Goal: Find specific page/section: Find specific page/section

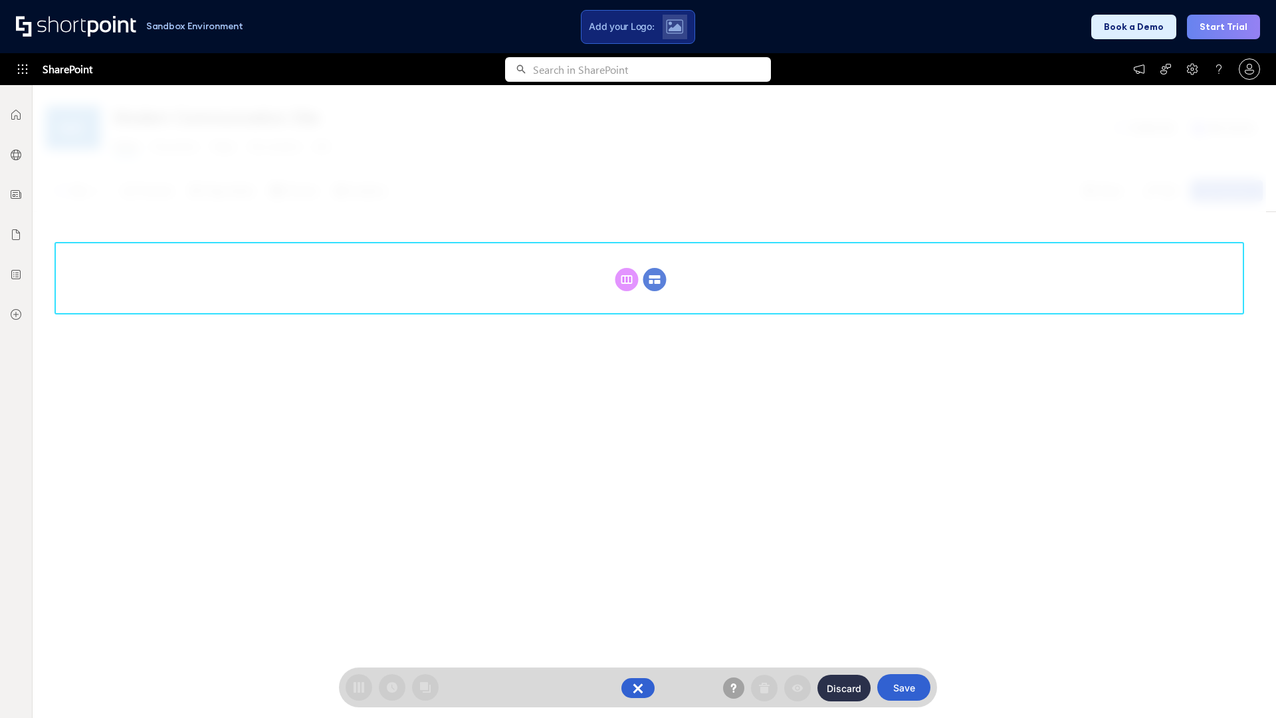
scroll to position [183, 0]
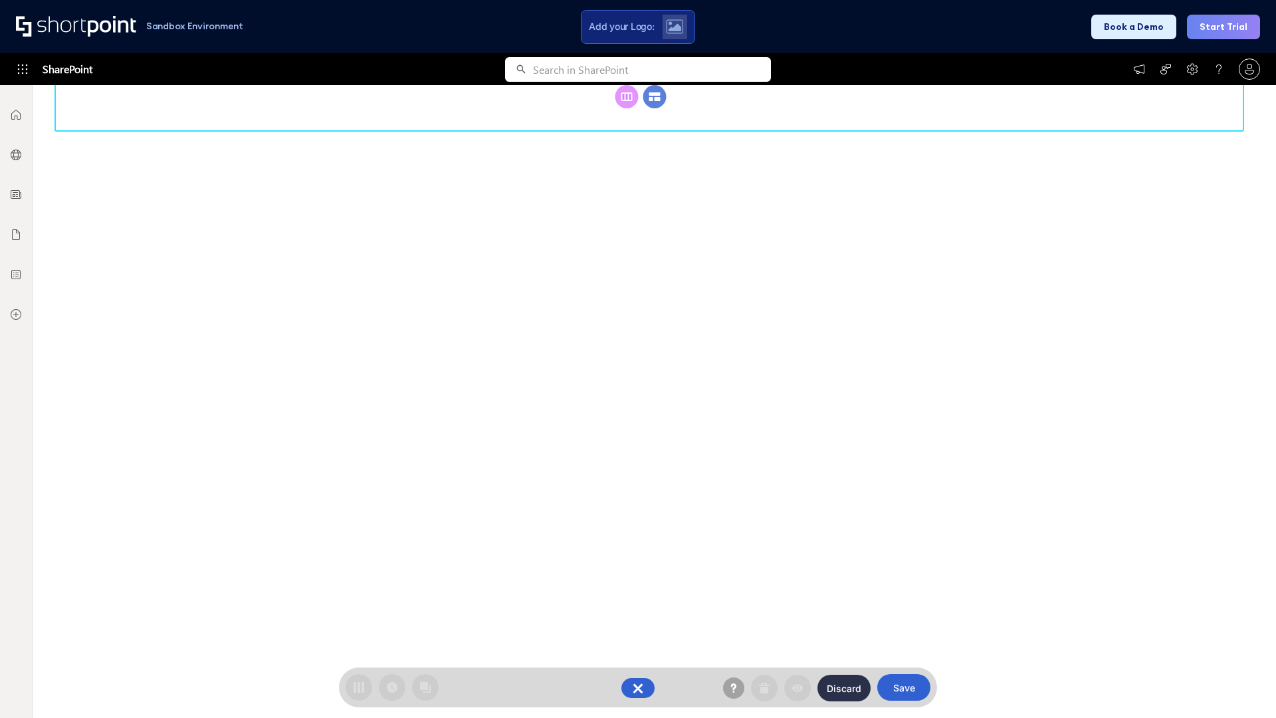
click at [654, 108] on circle at bounding box center [654, 96] width 23 height 23
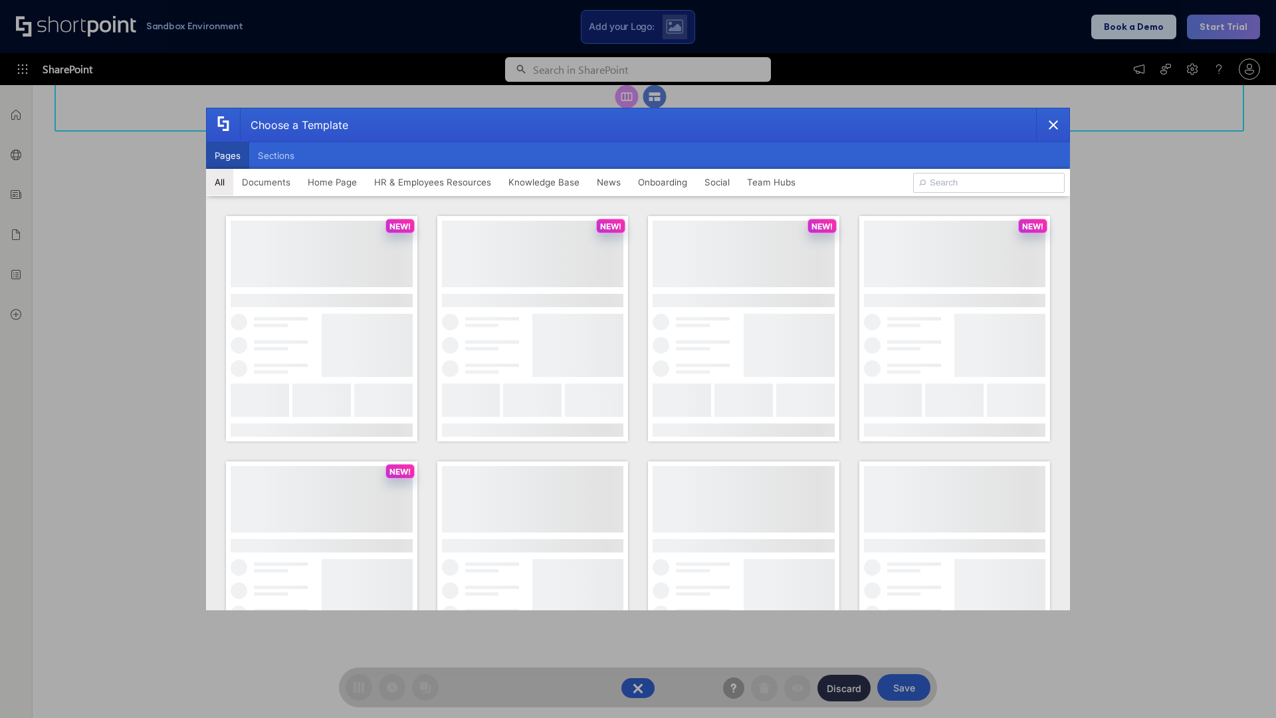
click at [227, 155] on button "Pages" at bounding box center [227, 155] width 43 height 27
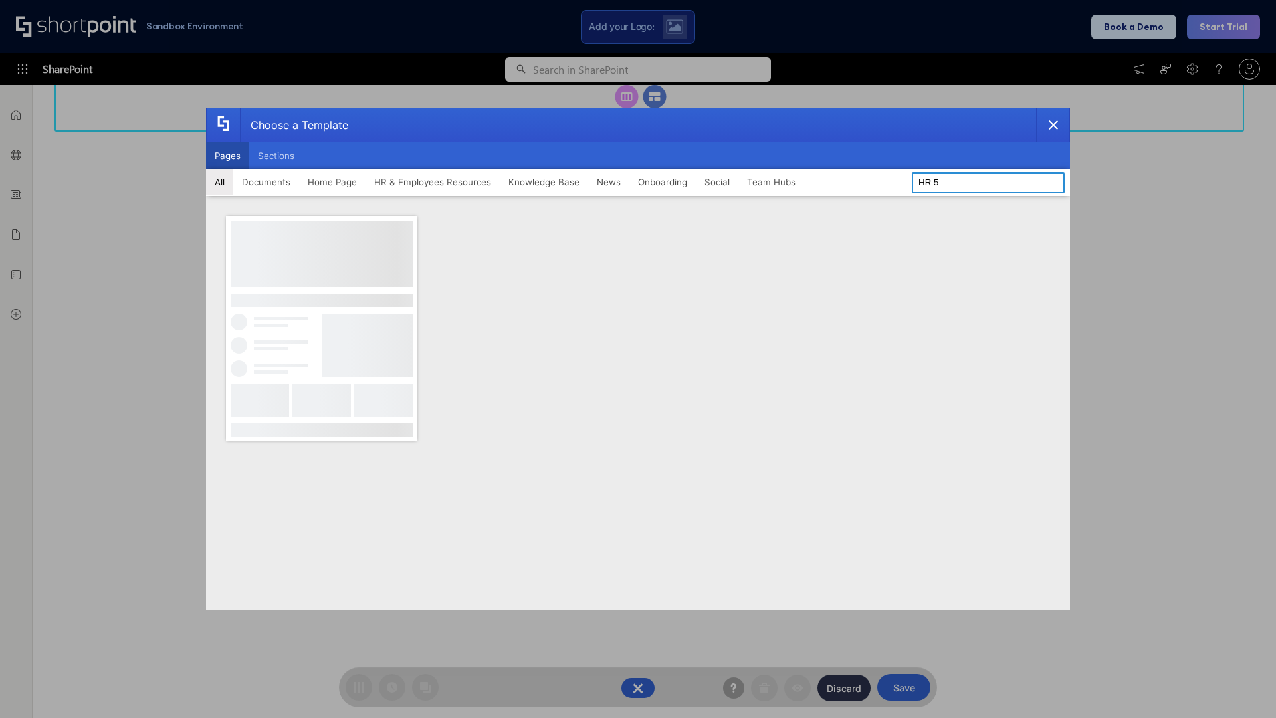
scroll to position [0, 0]
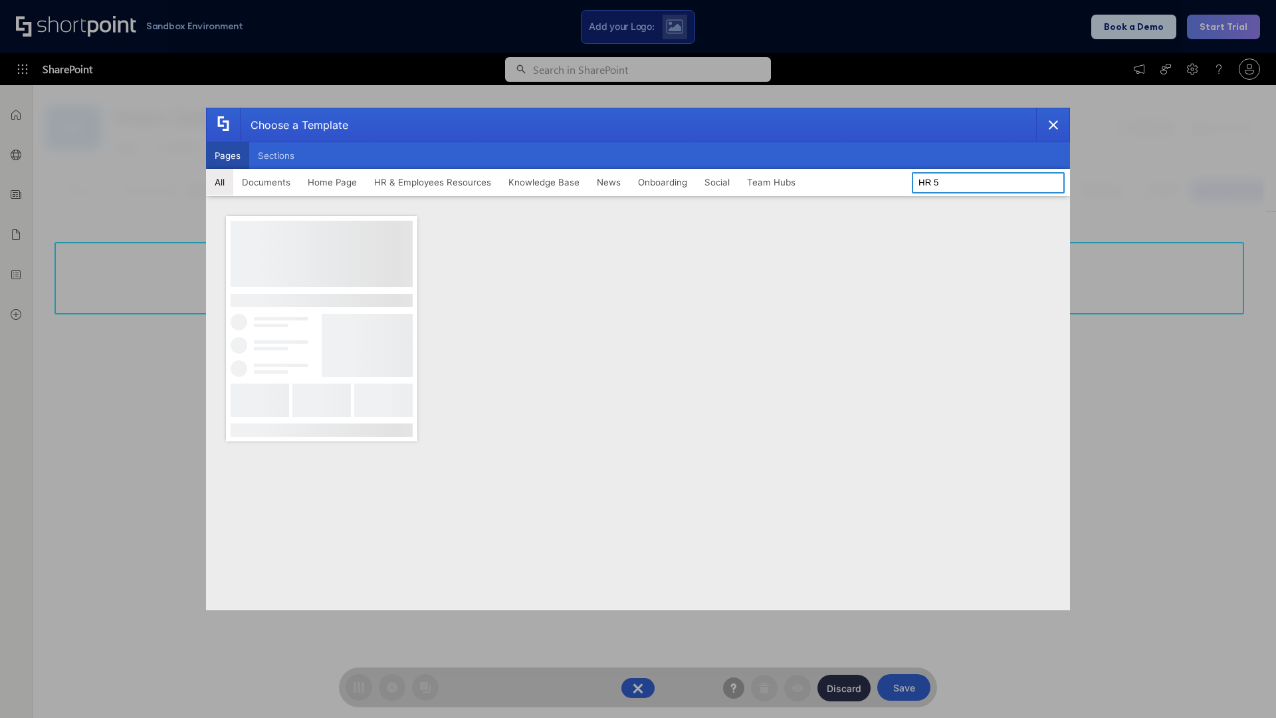
type input "HR 5"
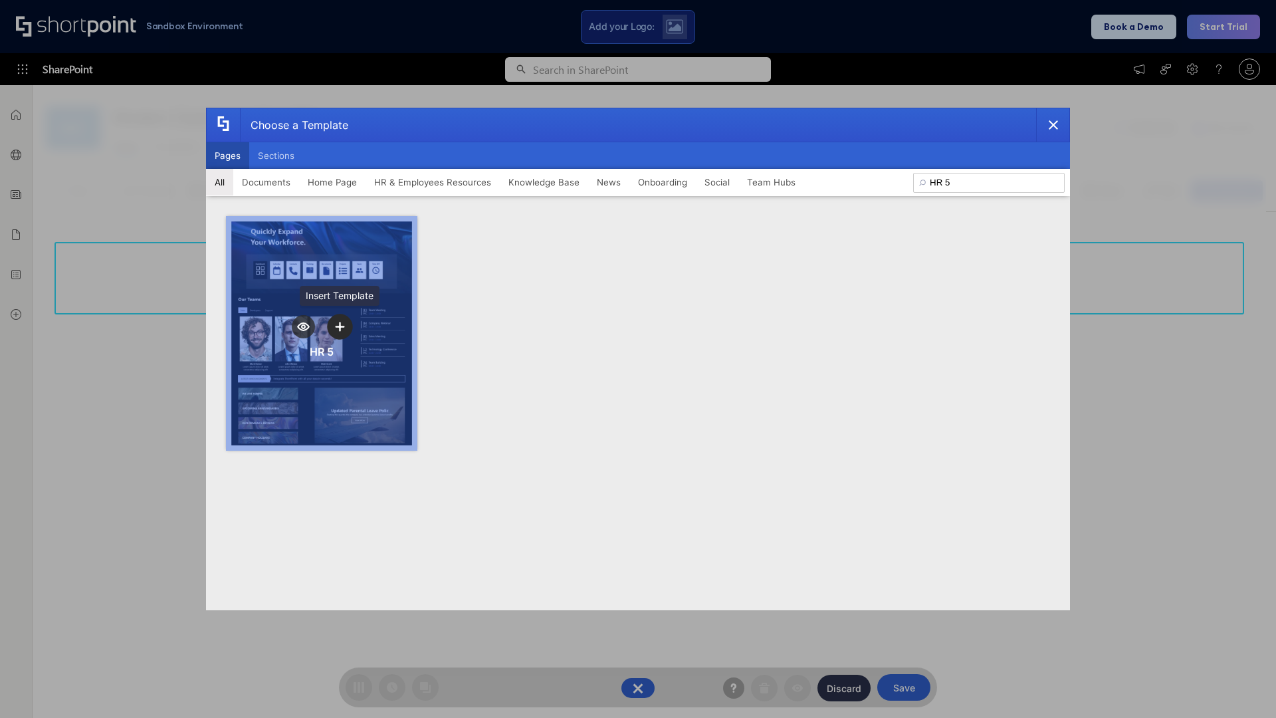
click at [340, 326] on icon "template selector" at bounding box center [339, 326] width 9 height 9
